Goal: Transaction & Acquisition: Purchase product/service

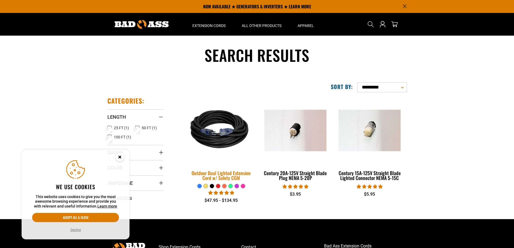
click at [244, 175] on div "Outdoor Dual Lighted Extension Cord w/ Safety CGM" at bounding box center [221, 176] width 66 height 10
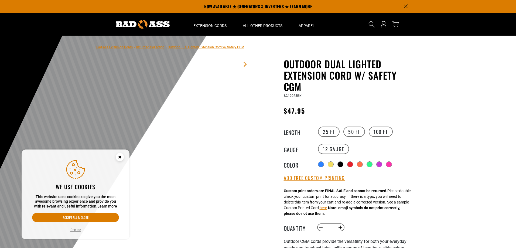
drag, startPoint x: 307, startPoint y: 115, endPoint x: 281, endPoint y: 115, distance: 26.5
click at [281, 115] on div "Outdoor Dual Lighted Extension Cord w/ Safety CGM Outdoor Dual Lighted Extensio…" at bounding box center [339, 214] width 154 height 312
click at [348, 111] on div "Regular price $47.95 Regular price Sale price 47.95 Unit price / per Sale Sold …" at bounding box center [350, 112] width 132 height 14
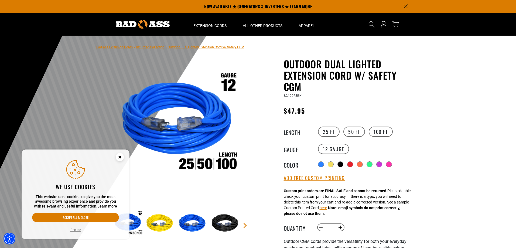
click at [480, 108] on div at bounding box center [258, 168] width 516 height 265
click at [118, 157] on circle "Close this option" at bounding box center [120, 157] width 8 height 8
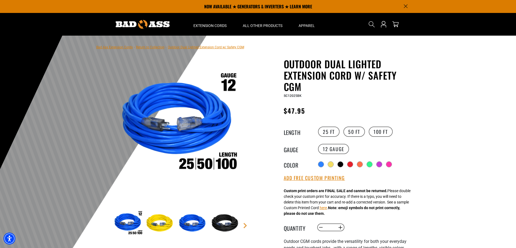
click at [461, 144] on div at bounding box center [258, 168] width 516 height 265
click at [429, 150] on div at bounding box center [258, 168] width 516 height 265
click at [411, 152] on div "12 Gauge" at bounding box center [366, 149] width 99 height 12
click at [483, 164] on div at bounding box center [258, 168] width 516 height 265
